Goal: Find specific page/section: Find specific page/section

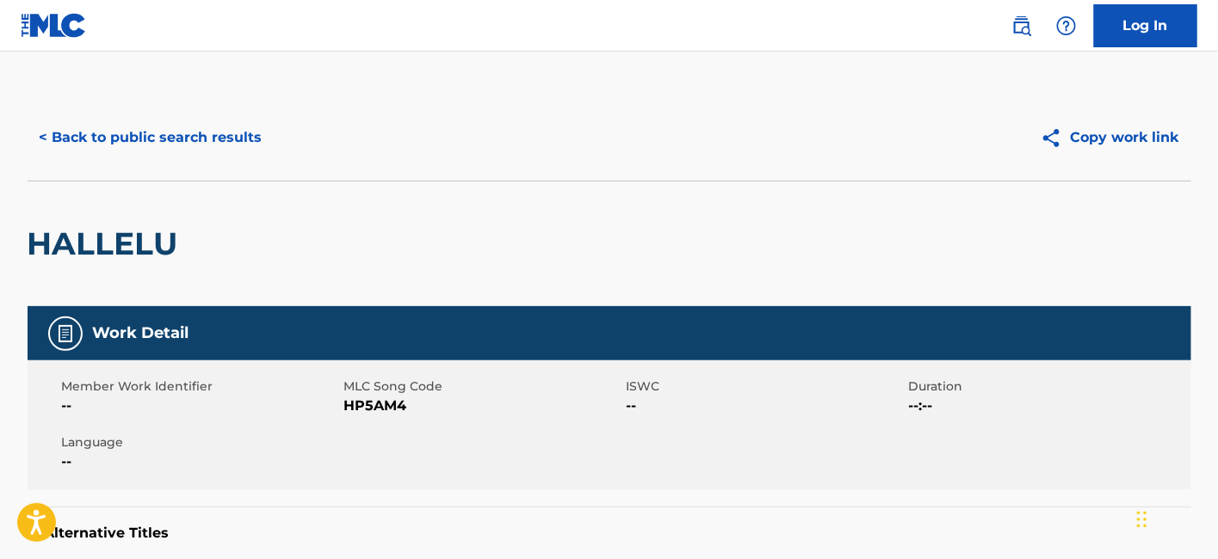
click at [189, 139] on button "< Back to public search results" at bounding box center [151, 137] width 247 height 43
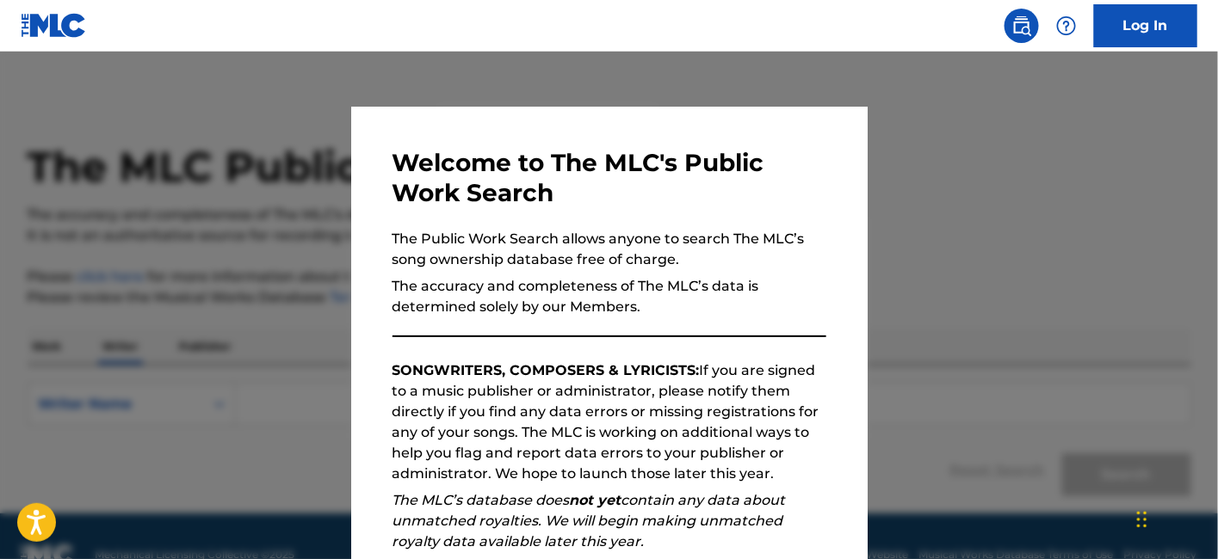
scroll to position [227, 0]
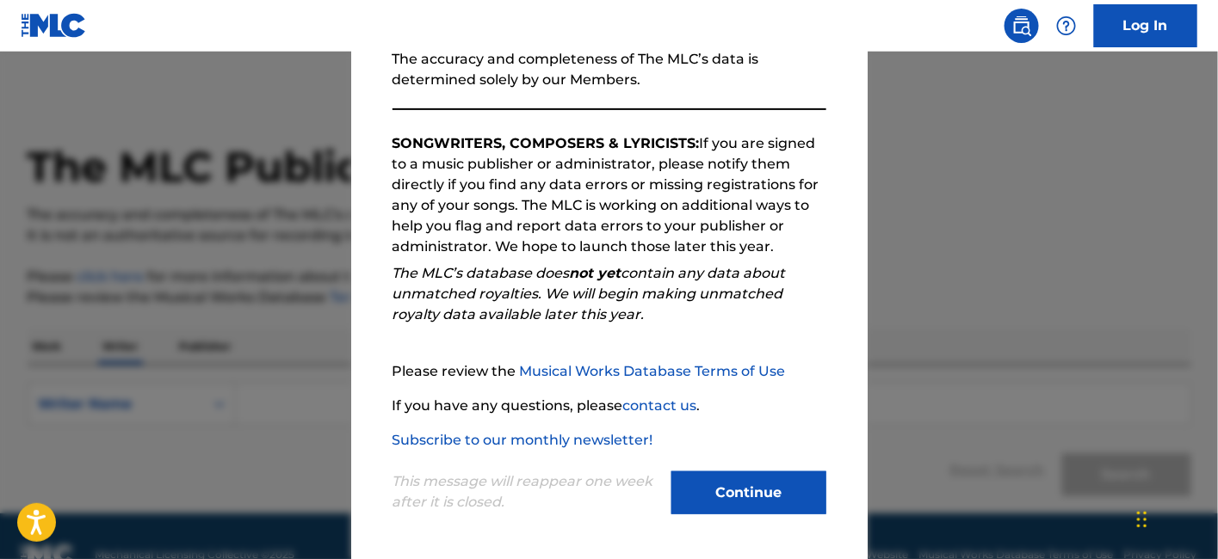
click at [742, 479] on button "Continue" at bounding box center [748, 493] width 155 height 43
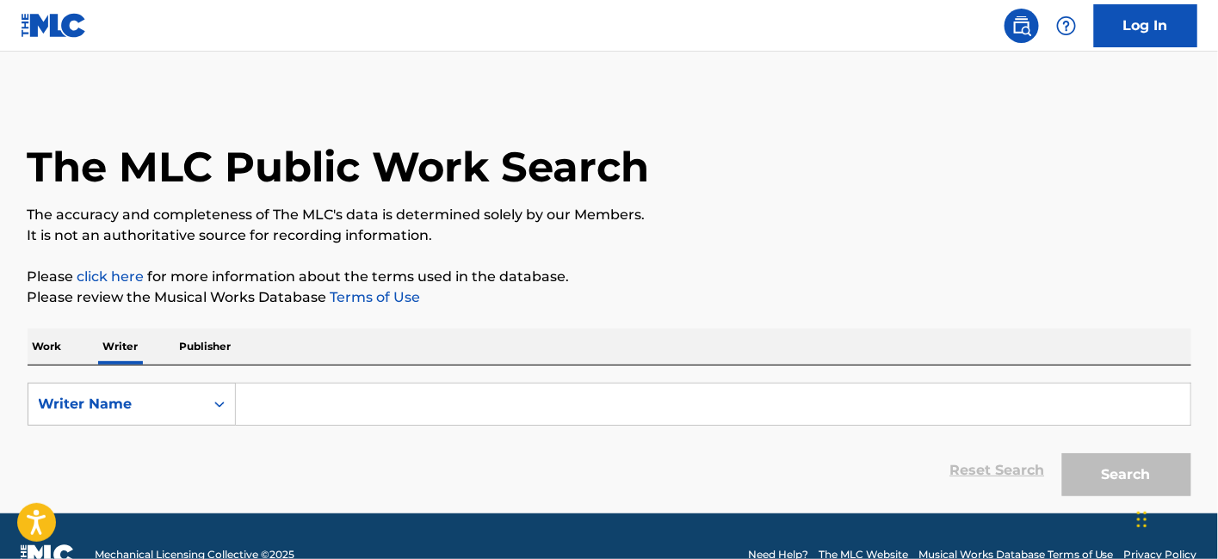
scroll to position [36, 0]
